Goal: Information Seeking & Learning: Learn about a topic

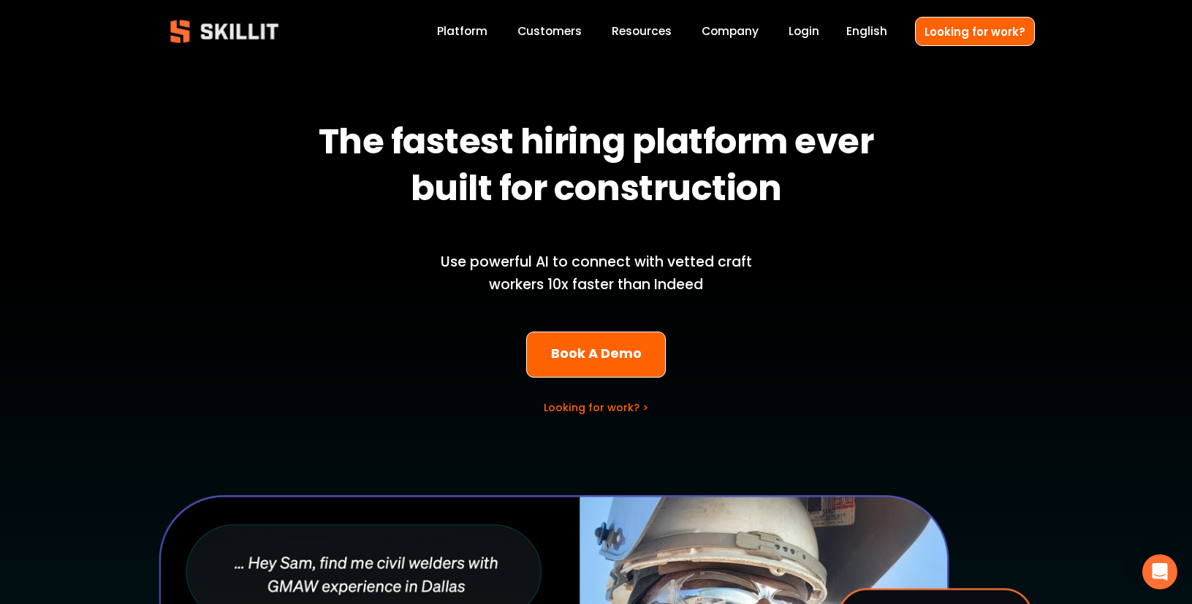
click at [568, 31] on link "Customers" at bounding box center [549, 32] width 64 height 20
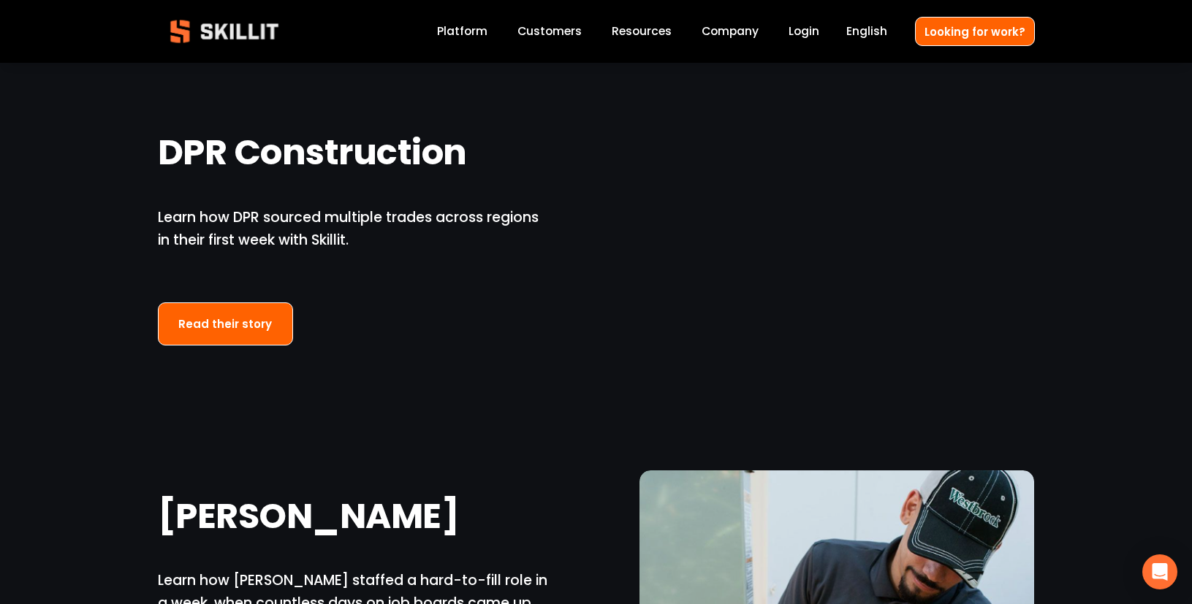
scroll to position [1344, 0]
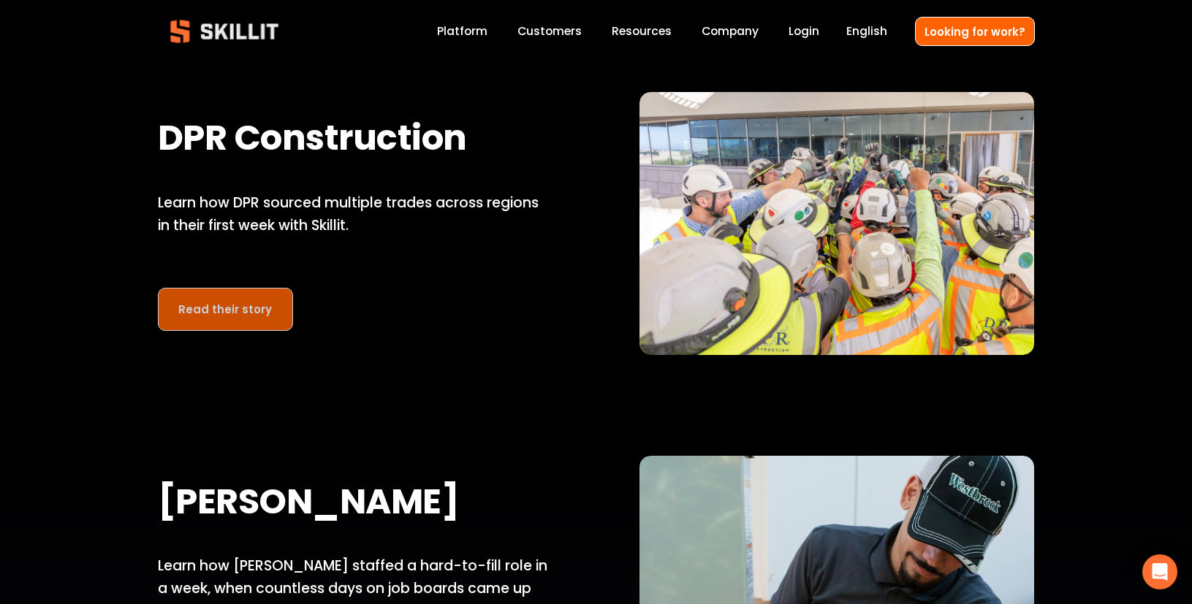
click at [248, 300] on link "Read their story" at bounding box center [226, 309] width 136 height 43
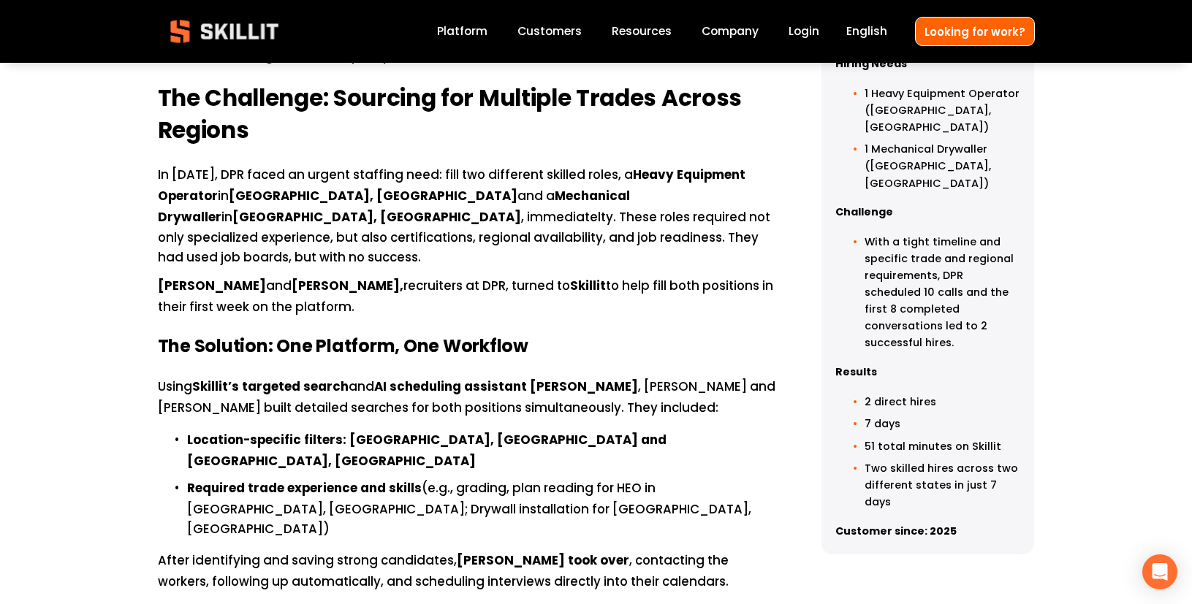
scroll to position [715, 0]
